Goal: Complete application form: Complete application form

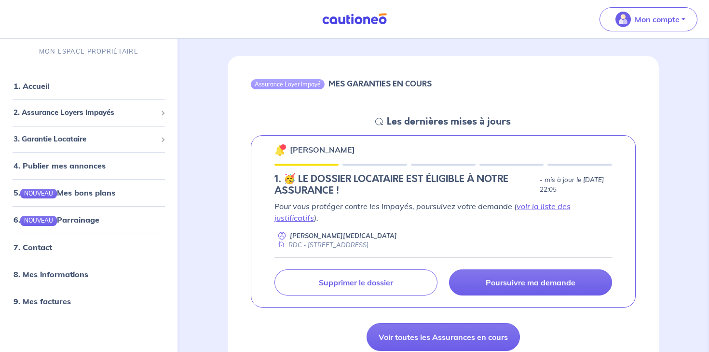
scroll to position [78, 0]
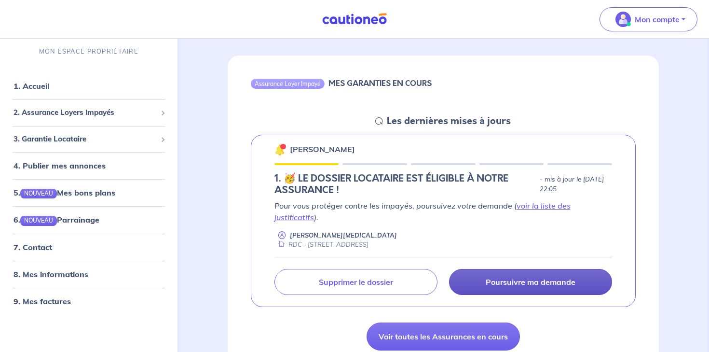
click at [500, 280] on p "Poursuivre ma demande" at bounding box center [531, 282] width 90 height 10
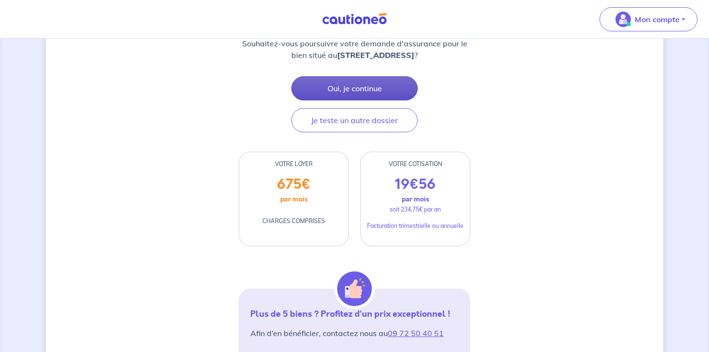
scroll to position [154, 0]
click at [332, 90] on button "Oui, je continue" at bounding box center [354, 88] width 126 height 24
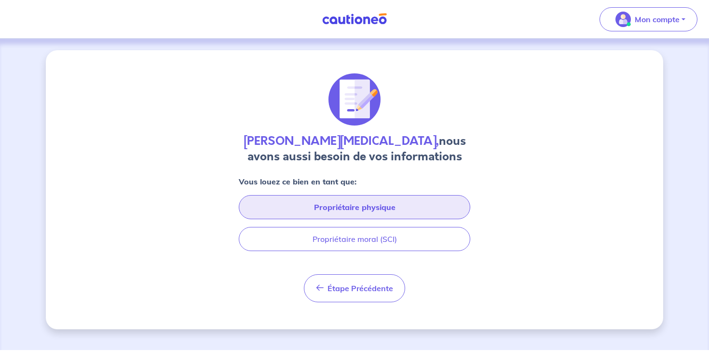
click at [350, 202] on button "Propriétaire physique" at bounding box center [355, 207] width 232 height 24
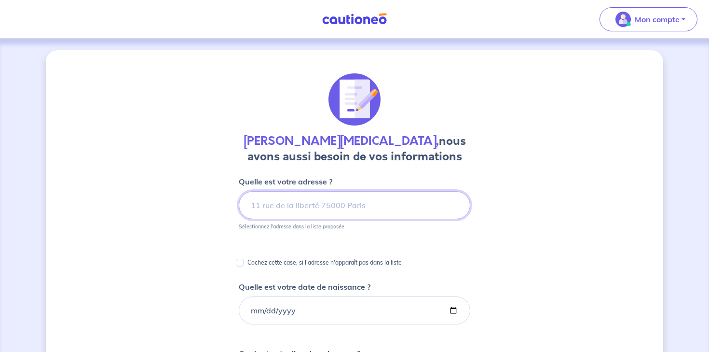
click at [350, 202] on input at bounding box center [355, 205] width 232 height 28
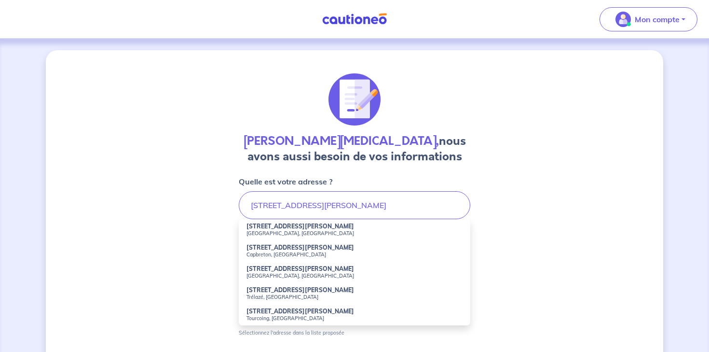
click at [301, 230] on small "[GEOGRAPHIC_DATA], [GEOGRAPHIC_DATA]" at bounding box center [355, 233] width 216 height 7
type input "[STREET_ADDRESS][PERSON_NAME]"
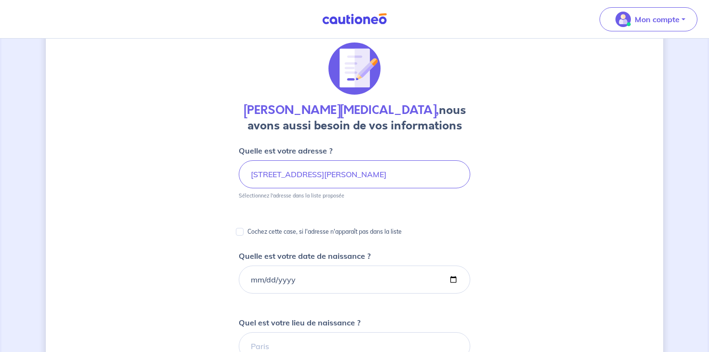
scroll to position [46, 0]
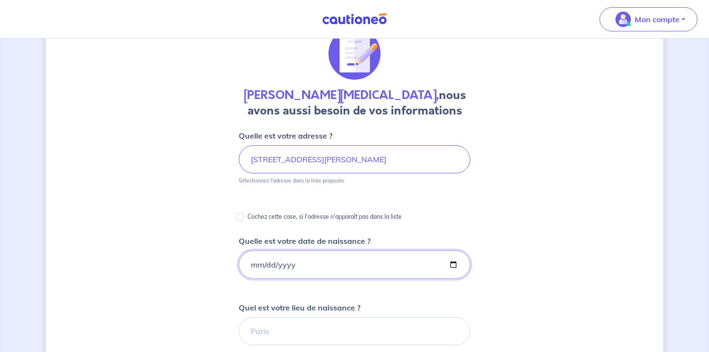
click at [270, 265] on input "Quelle est votre date de naissance ?" at bounding box center [355, 264] width 232 height 28
type input "[DATE]"
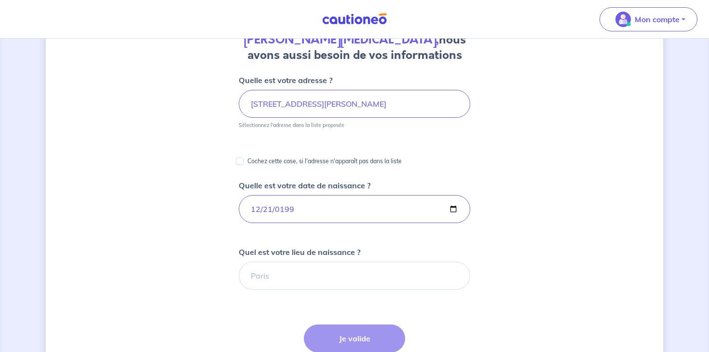
scroll to position [107, 0]
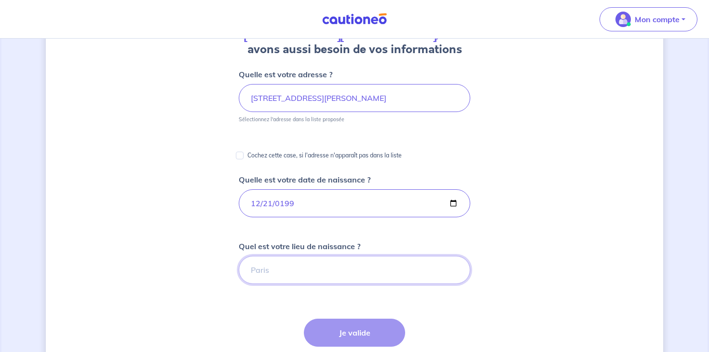
click at [268, 272] on input "Quel est votre lieu de naissance ?" at bounding box center [355, 270] width 232 height 28
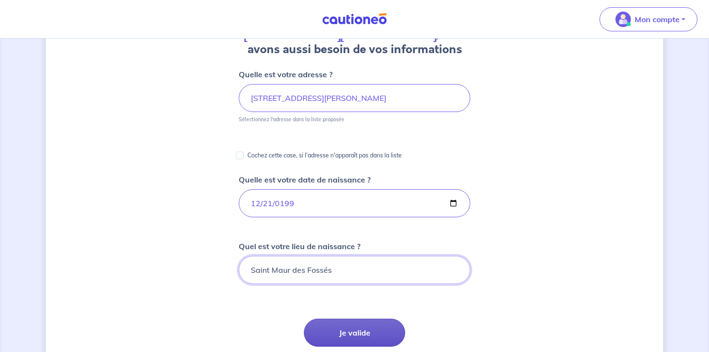
type input "Saint Maur des Fossés"
click at [340, 332] on button "Je valide" at bounding box center [354, 332] width 101 height 28
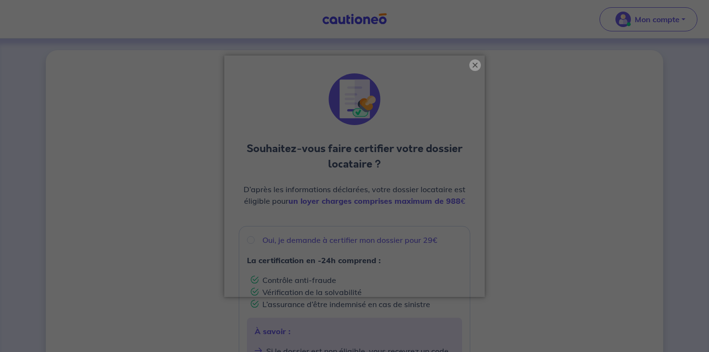
click at [476, 65] on button "×" at bounding box center [475, 65] width 12 height 12
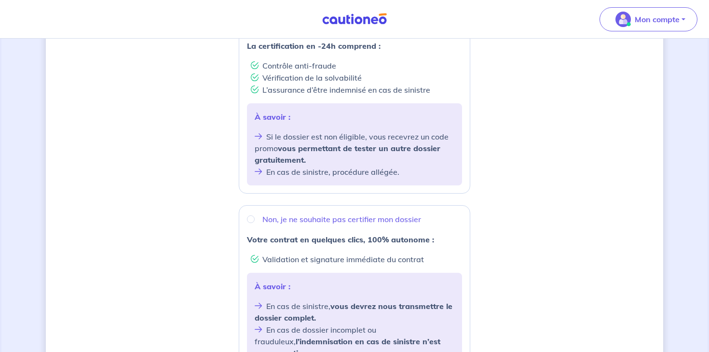
scroll to position [219, 0]
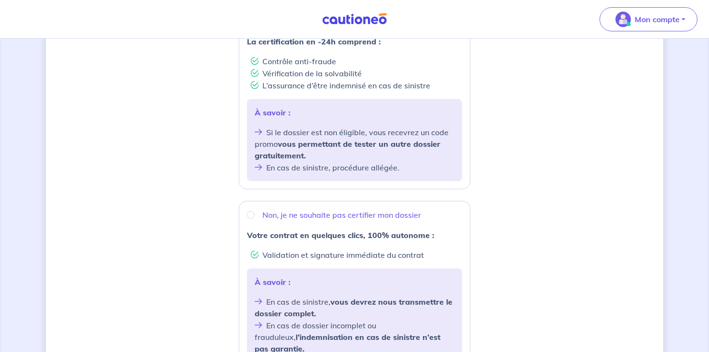
click at [340, 216] on p "Non, je ne souhaite pas certifier mon dossier" at bounding box center [341, 215] width 159 height 12
click at [255, 216] on input "Non, je ne souhaite pas certifier mon dossier" at bounding box center [251, 215] width 8 height 8
radio input "true"
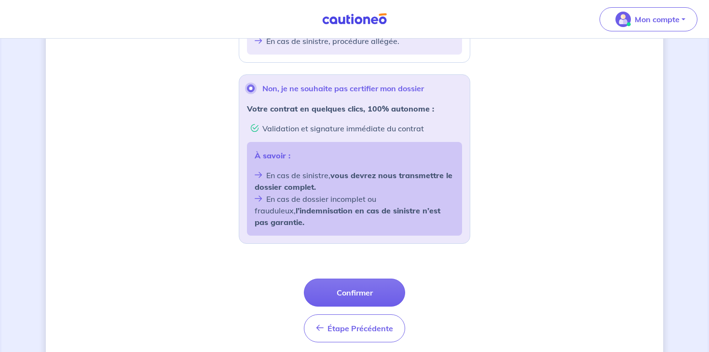
scroll to position [356, 0]
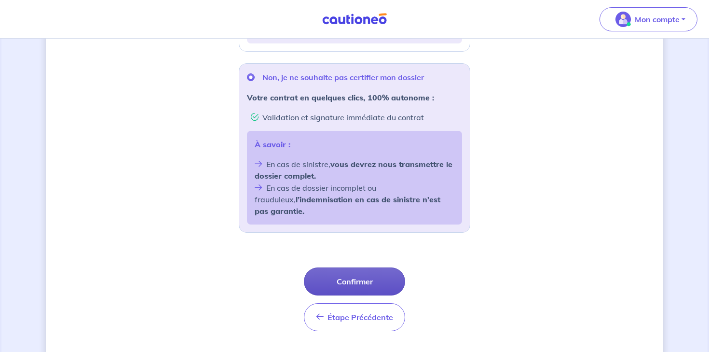
click at [337, 269] on button "Confirmer" at bounding box center [354, 281] width 101 height 28
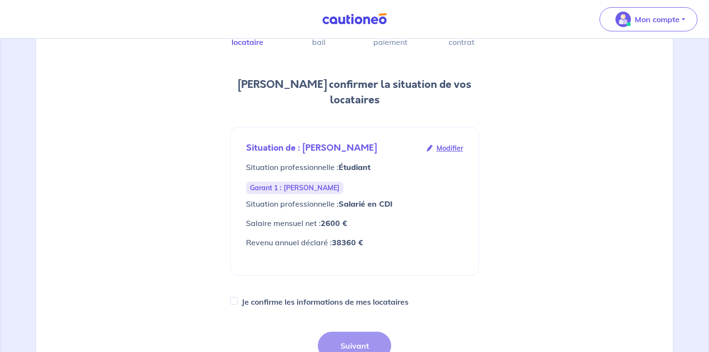
scroll to position [83, 0]
click at [329, 294] on label "Je confirme les informations de mes locataires" at bounding box center [325, 301] width 167 height 14
click at [238, 296] on input "Je confirme les informations de mes locataires" at bounding box center [234, 300] width 8 height 8
checkbox input "true"
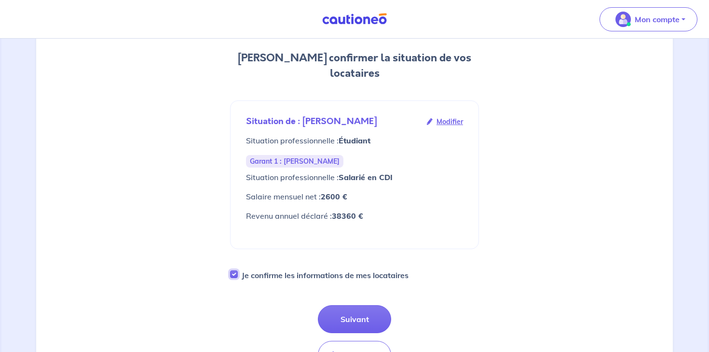
scroll to position [110, 0]
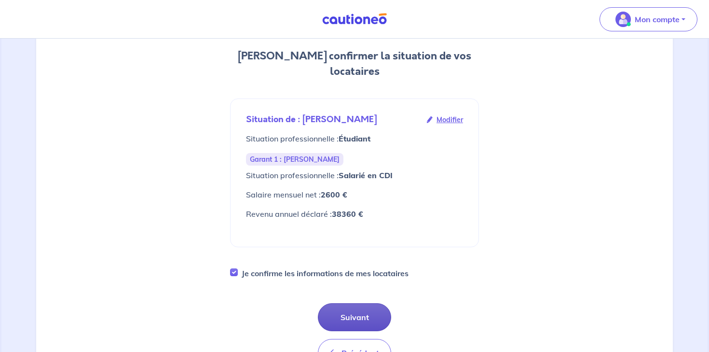
click at [349, 303] on button "Suivant" at bounding box center [354, 317] width 73 height 28
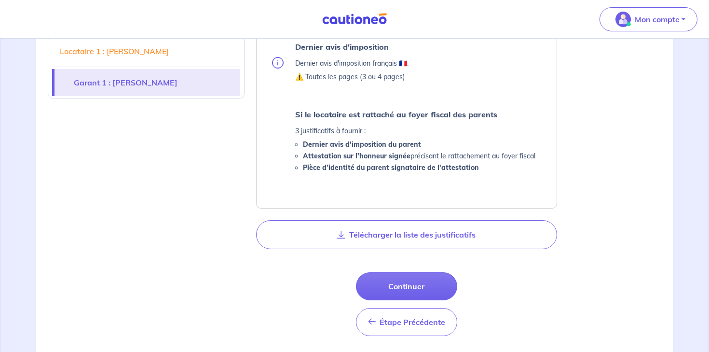
scroll to position [663, 0]
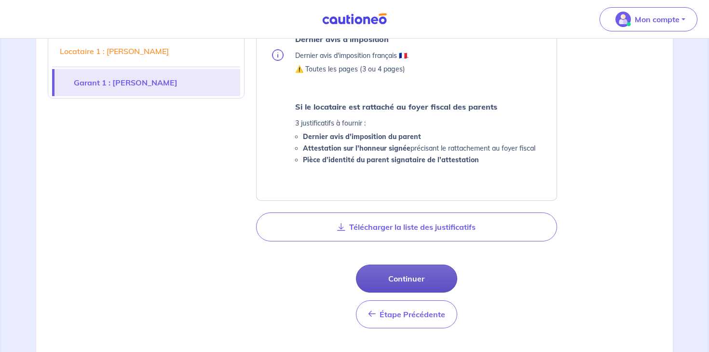
click at [396, 281] on button "Continuer" at bounding box center [406, 278] width 101 height 28
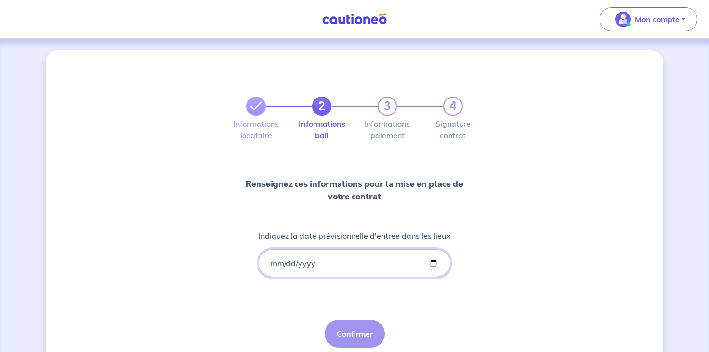
click at [310, 262] on input "Indiquez la date prévisionnelle d'entrée dans les lieux" at bounding box center [355, 263] width 192 height 28
click at [269, 262] on input "Indiquez la date prévisionnelle d'entrée dans les lieux" at bounding box center [355, 263] width 192 height 28
click at [272, 262] on input "Indiquez la date prévisionnelle d'entrée dans les lieux" at bounding box center [355, 263] width 192 height 28
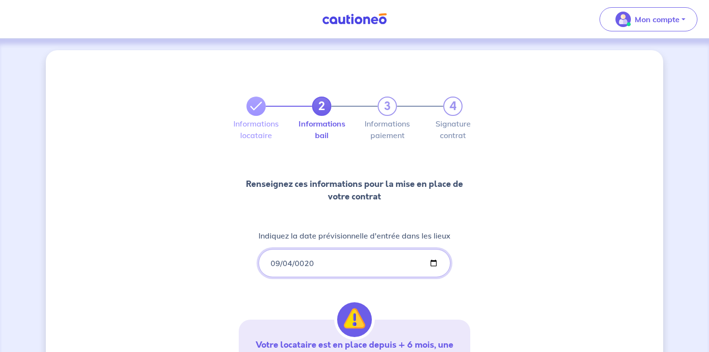
type input "0202-09-04"
click at [276, 270] on input "0202-09-04" at bounding box center [355, 263] width 192 height 28
click at [277, 262] on input "0202-09-04" at bounding box center [355, 263] width 192 height 28
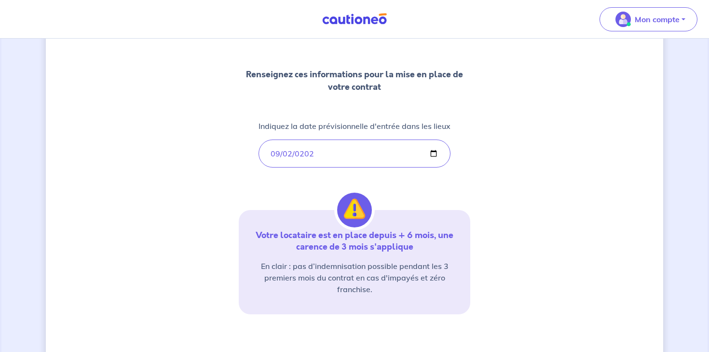
scroll to position [112, 0]
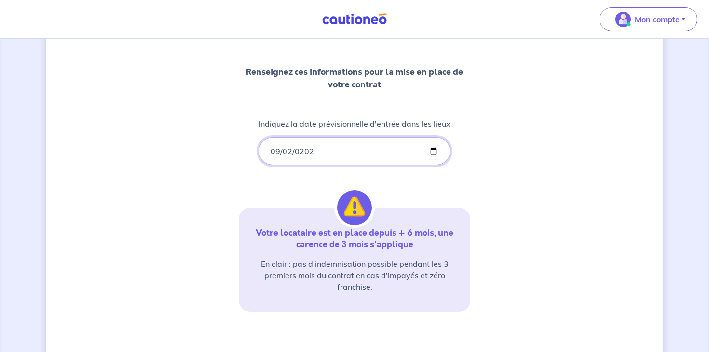
click at [313, 152] on input "0202-09-02" at bounding box center [355, 151] width 192 height 28
type input "[DATE]"
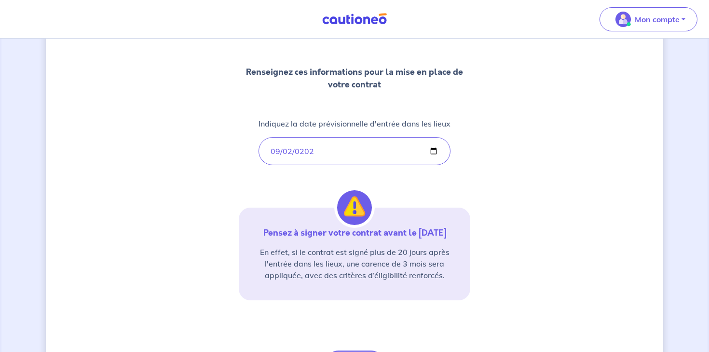
click at [285, 170] on div "2 3 4 Informations locataire Informations bail Informations paiement Signature …" at bounding box center [355, 169] width 232 height 417
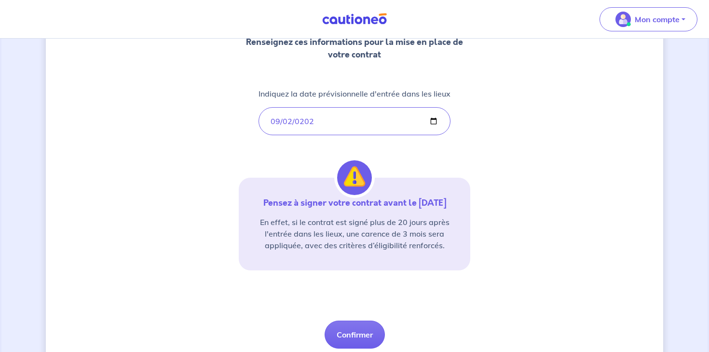
scroll to position [143, 0]
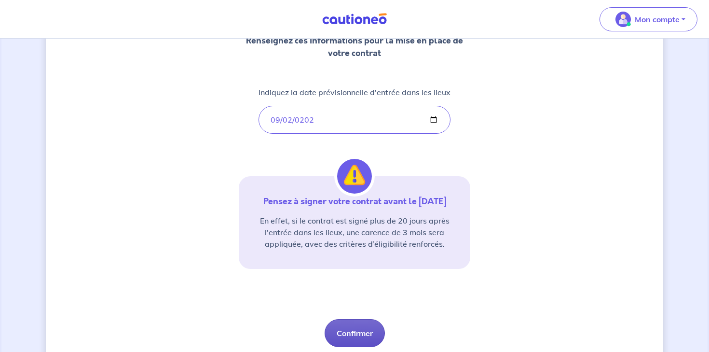
click at [345, 333] on button "Confirmer" at bounding box center [355, 333] width 60 height 28
select select "FR"
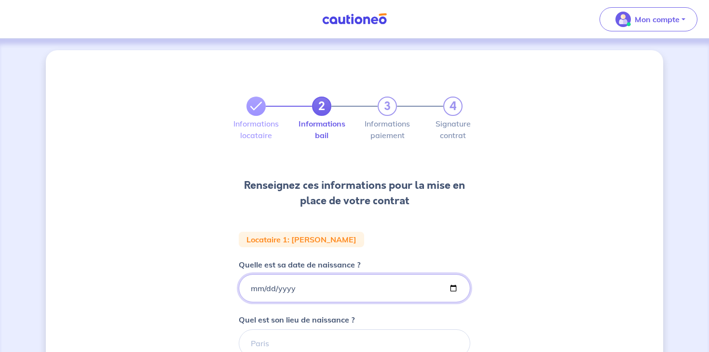
click at [251, 287] on input "Quelle est sa date de naissance ?" at bounding box center [355, 288] width 232 height 28
type input "[DATE]"
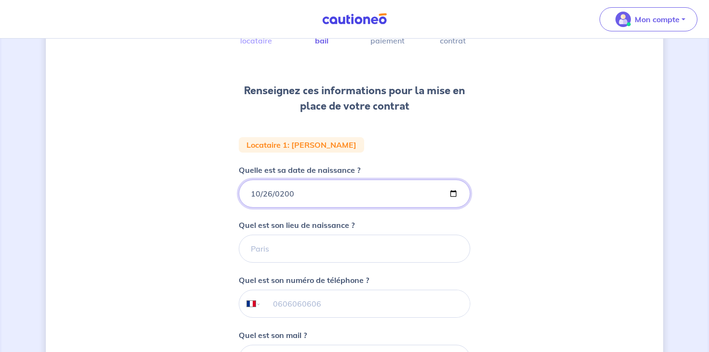
scroll to position [119, 0]
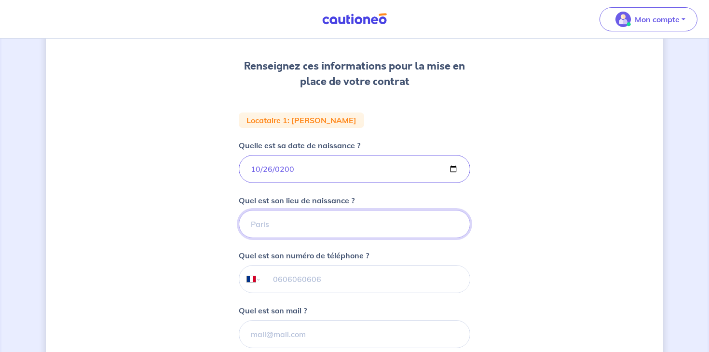
click at [272, 220] on input "Quel est son lieu de naissance ?" at bounding box center [355, 224] width 232 height 28
type input "p"
type input "[GEOGRAPHIC_DATA]"
click at [287, 271] on input "tel" at bounding box center [366, 278] width 208 height 27
type input "06 99 46 81 94"
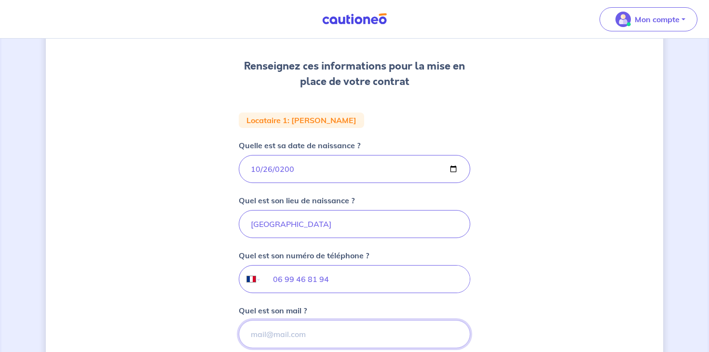
click at [276, 333] on input "Quel est son mail ?" at bounding box center [355, 334] width 232 height 28
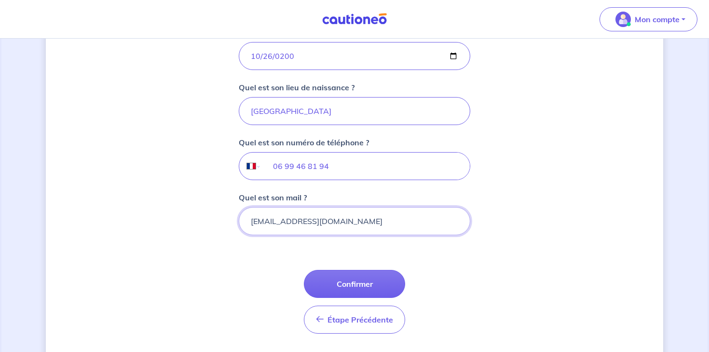
scroll to position [238, 0]
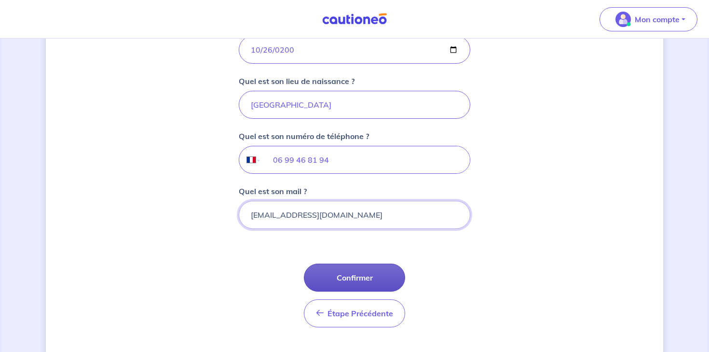
type input "[EMAIL_ADDRESS][DOMAIN_NAME]"
click at [343, 275] on button "Confirmer" at bounding box center [354, 277] width 101 height 28
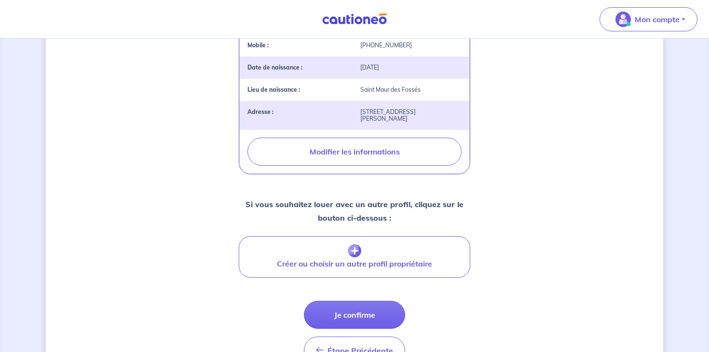
scroll to position [326, 0]
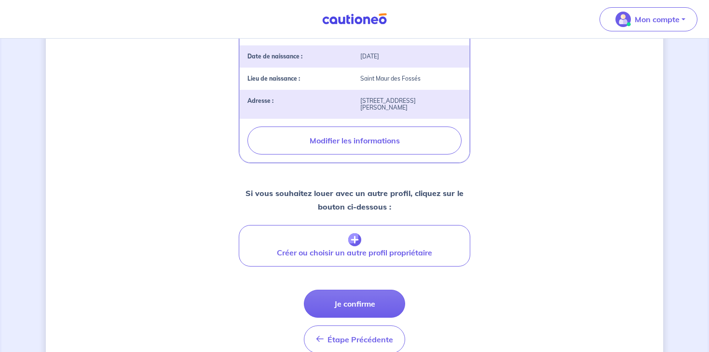
click at [343, 289] on button "Je confirme" at bounding box center [354, 303] width 101 height 28
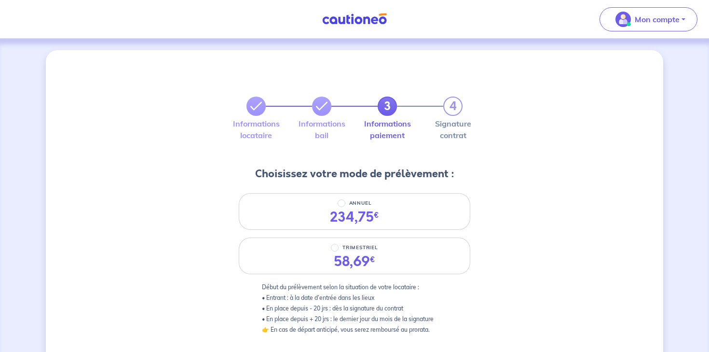
scroll to position [25, 0]
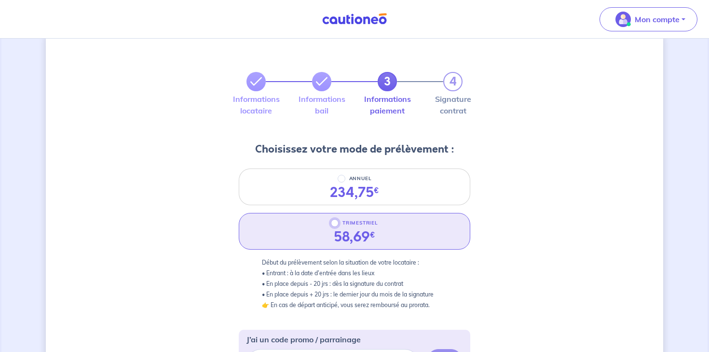
click at [335, 223] on input "TRIMESTRIEL" at bounding box center [335, 223] width 8 height 8
radio input "true"
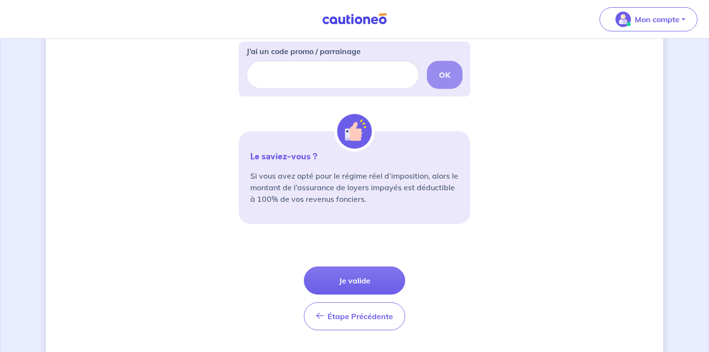
scroll to position [327, 0]
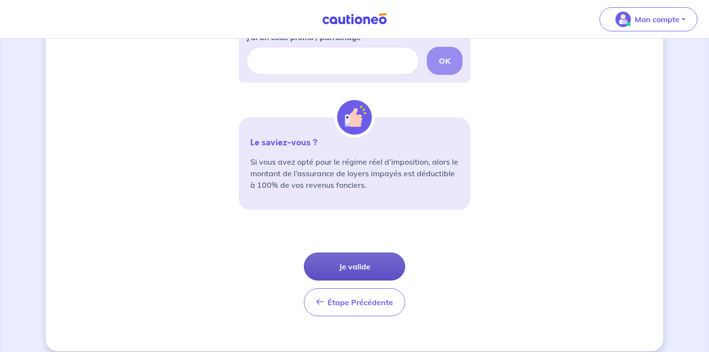
click at [340, 267] on button "Je valide" at bounding box center [354, 266] width 101 height 28
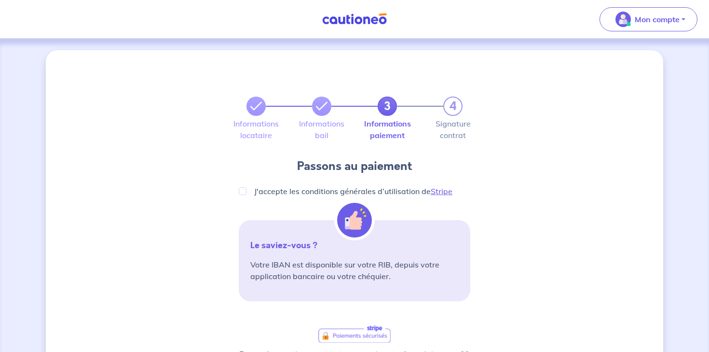
scroll to position [0, 0]
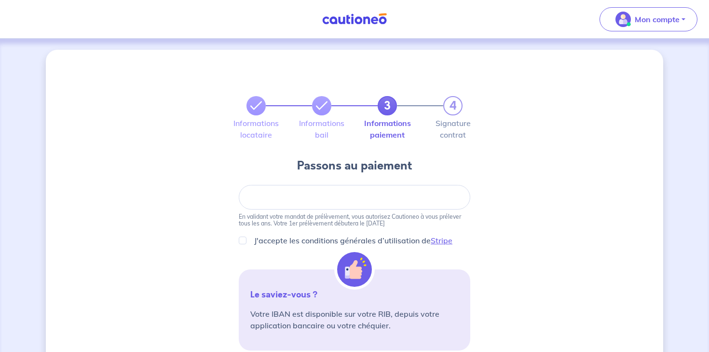
click at [299, 201] on div at bounding box center [355, 197] width 232 height 25
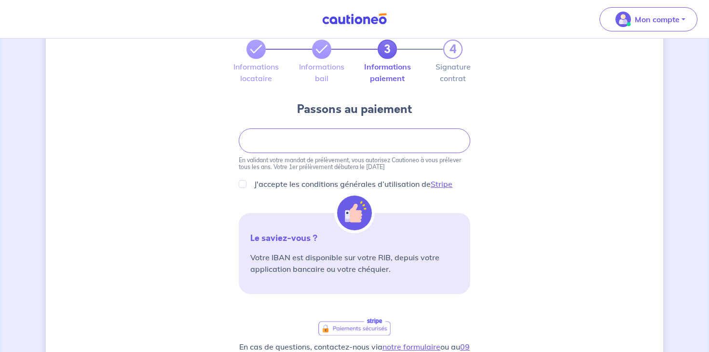
scroll to position [73, 0]
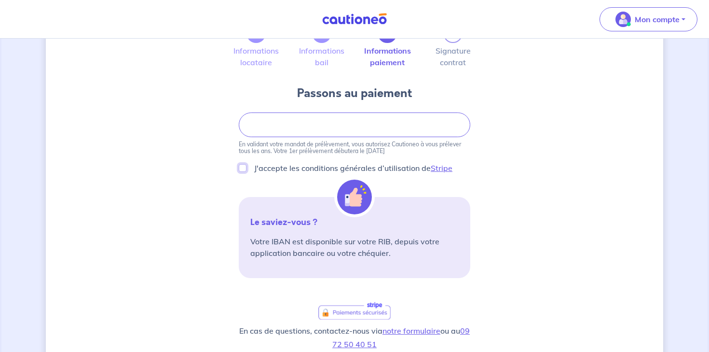
click at [241, 167] on input "J'accepte les conditions générales d’utilisation de Stripe" at bounding box center [243, 168] width 8 height 8
checkbox input "true"
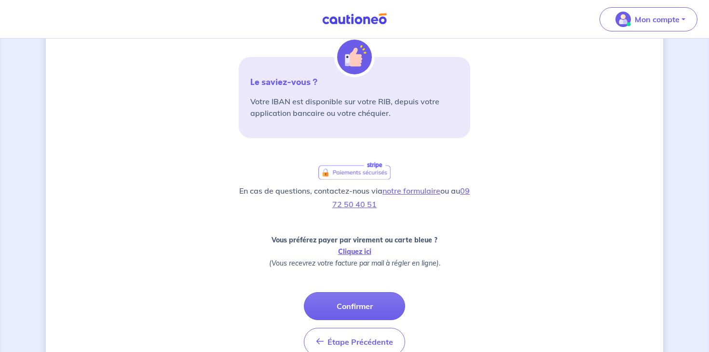
scroll to position [222, 0]
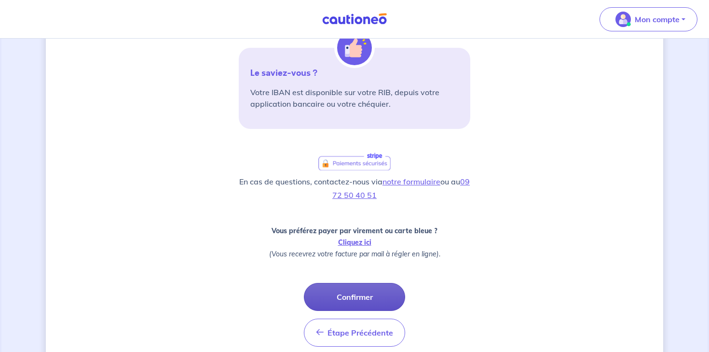
click at [333, 296] on button "Confirmer" at bounding box center [354, 297] width 101 height 28
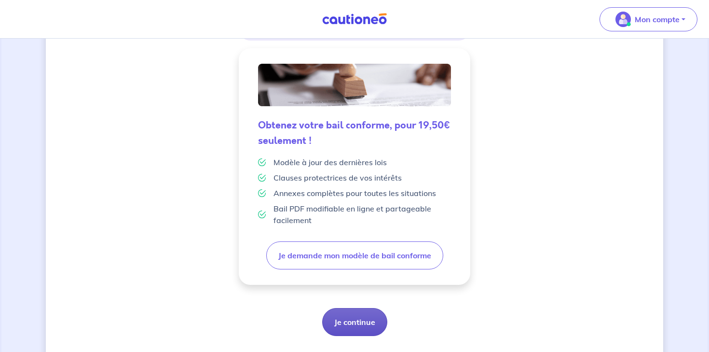
scroll to position [256, 0]
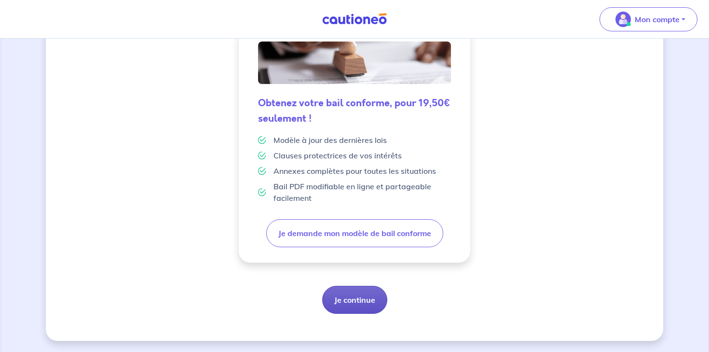
click at [361, 300] on button "Je continue" at bounding box center [354, 300] width 65 height 28
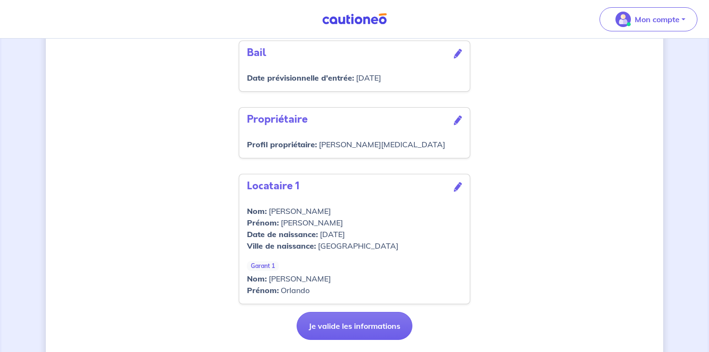
scroll to position [348, 0]
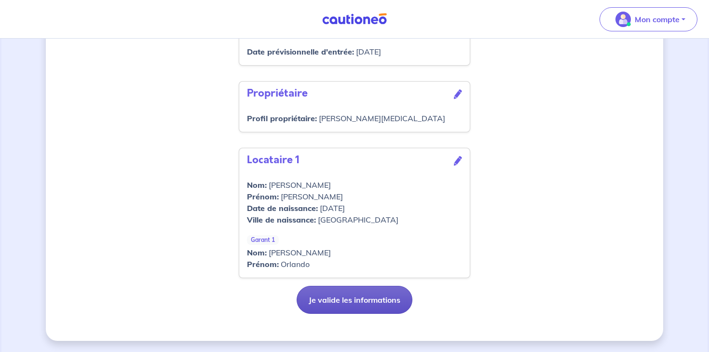
click at [344, 298] on button "Je valide les informations" at bounding box center [355, 300] width 116 height 28
